Goal: Task Accomplishment & Management: Use online tool/utility

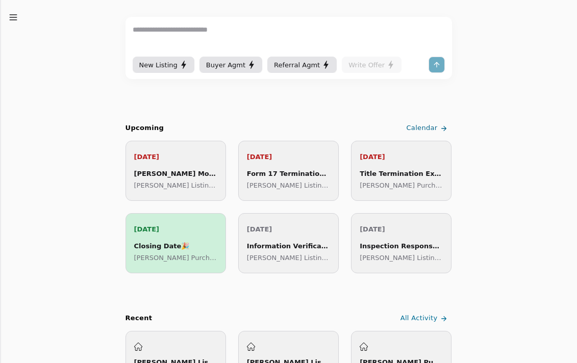
scroll to position [89, 0]
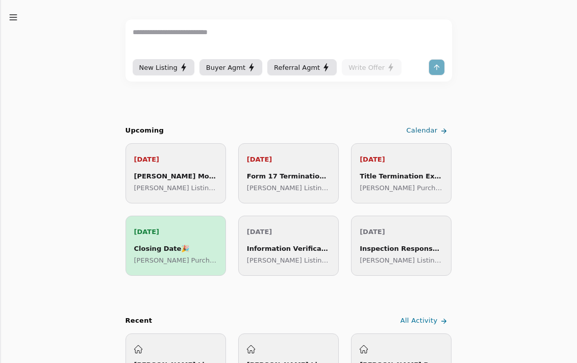
click at [182, 237] on p "[DATE]" at bounding box center [175, 231] width 83 height 11
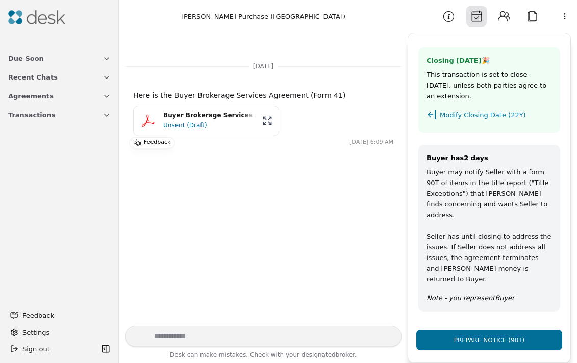
click at [106, 114] on icon "button" at bounding box center [106, 115] width 8 height 8
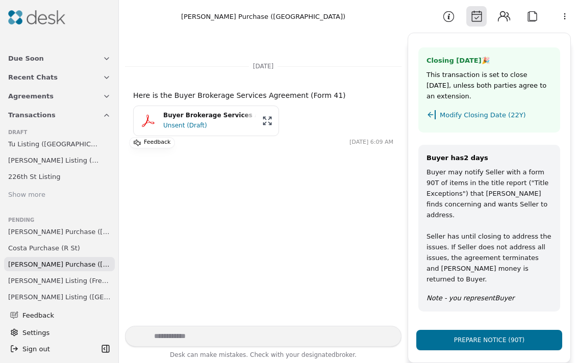
click at [39, 231] on span "[PERSON_NAME] Purchase ([GEOGRAPHIC_DATA])" at bounding box center [59, 231] width 102 height 11
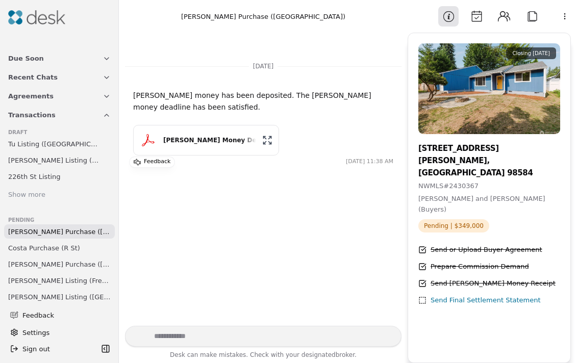
click at [36, 248] on span "Costa Purchase (R St)" at bounding box center [44, 248] width 72 height 11
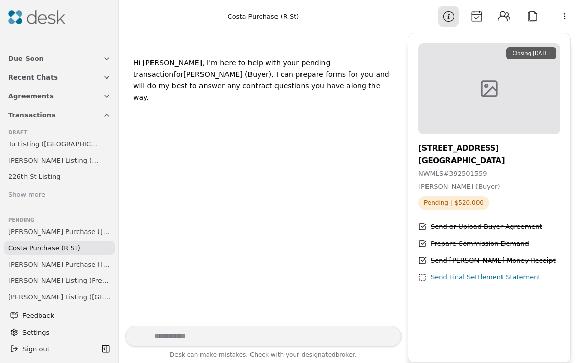
click at [534, 15] on button "Attach" at bounding box center [532, 16] width 20 height 20
